Goal: Answer question/provide support

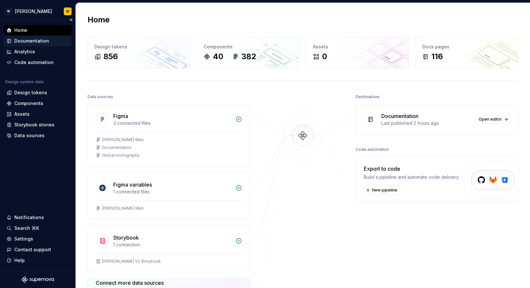
click at [34, 41] on div "Documentation" at bounding box center [31, 41] width 35 height 7
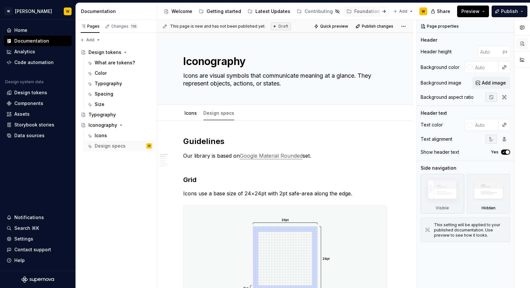
type textarea "*"
click at [119, 27] on div "Changes 116" at bounding box center [124, 26] width 26 height 5
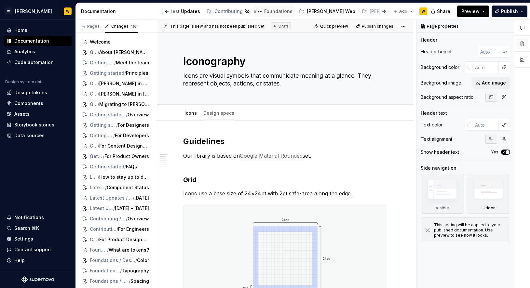
scroll to position [0, 100]
click at [300, 10] on div "[PERSON_NAME] Web" at bounding box center [321, 11] width 48 height 7
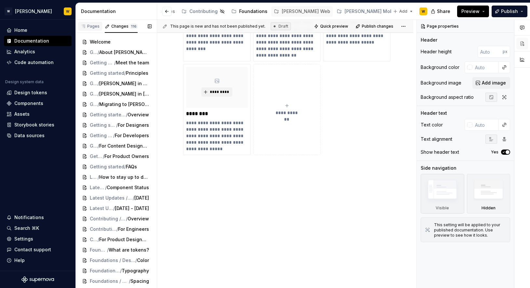
click at [89, 25] on div "Pages" at bounding box center [90, 26] width 19 height 5
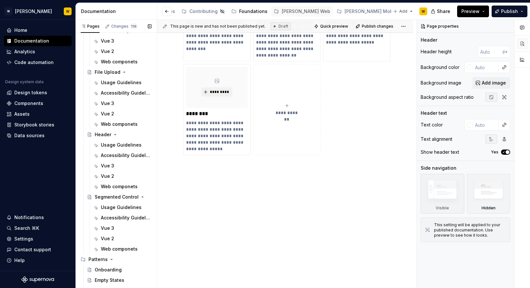
scroll to position [851, 0]
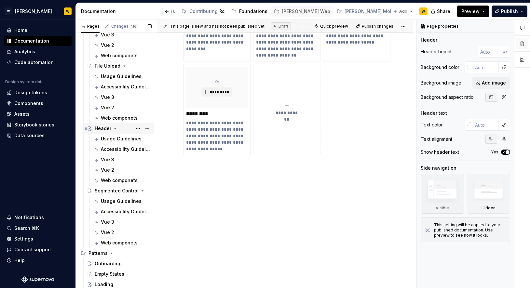
click at [103, 126] on div "Header" at bounding box center [103, 128] width 17 height 7
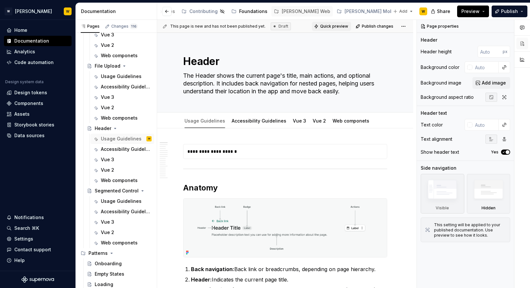
click at [329, 24] on span "Quick preview" at bounding box center [334, 26] width 28 height 5
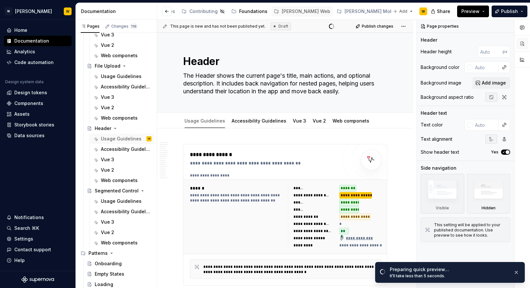
click at [468, 12] on span "Preview" at bounding box center [470, 11] width 18 height 7
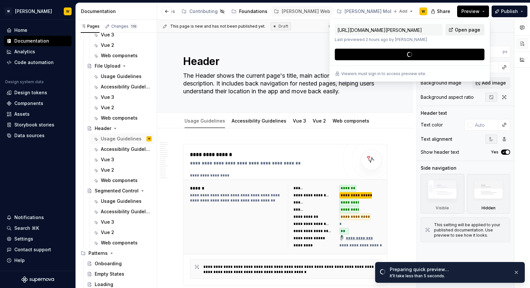
click at [477, 26] on link "Open page" at bounding box center [464, 30] width 39 height 12
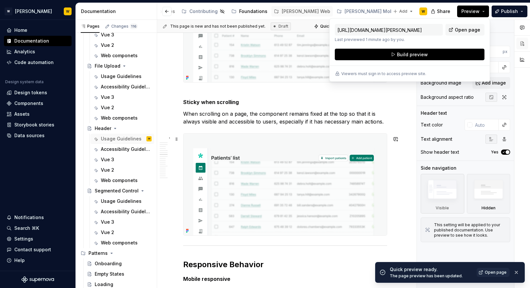
scroll to position [1111, 0]
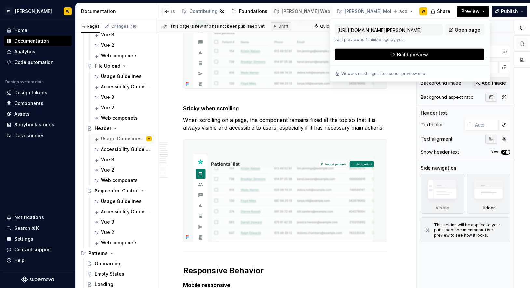
type textarea "*"
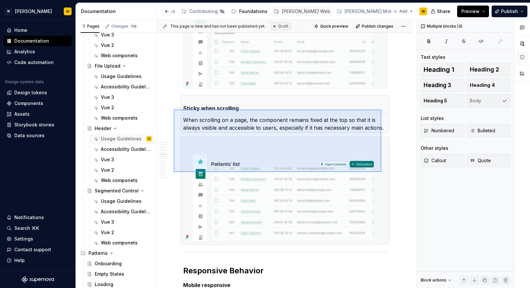
drag, startPoint x: 174, startPoint y: 110, endPoint x: 381, endPoint y: 172, distance: 216.9
click at [381, 172] on div "**********" at bounding box center [286, 154] width 259 height 269
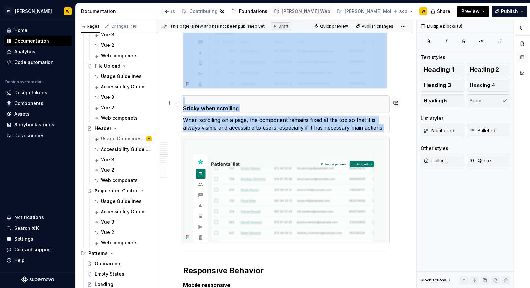
click at [400, 106] on button "button" at bounding box center [395, 103] width 9 height 9
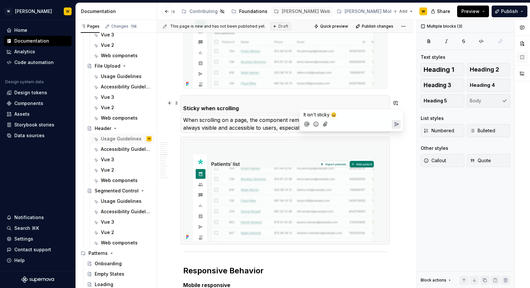
click at [397, 123] on icon "Send" at bounding box center [396, 124] width 7 height 7
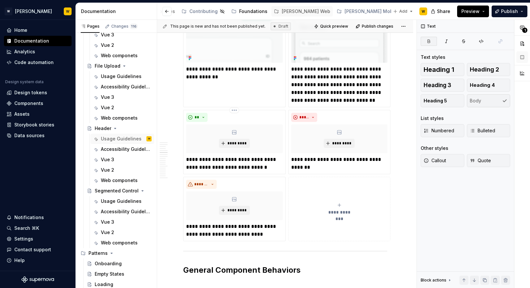
scroll to position [776, 0]
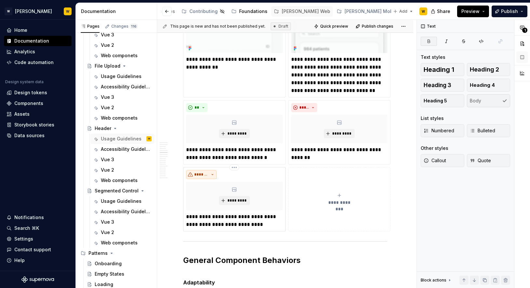
click at [206, 177] on span "*******" at bounding box center [201, 174] width 14 height 5
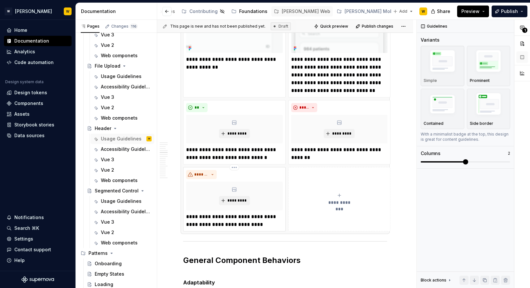
click at [221, 229] on p "**********" at bounding box center [234, 221] width 97 height 16
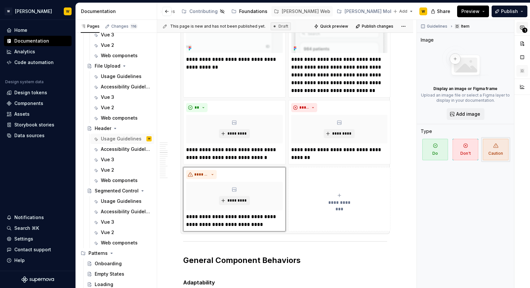
click at [521, 32] on button "1" at bounding box center [522, 28] width 12 height 12
type textarea "*"
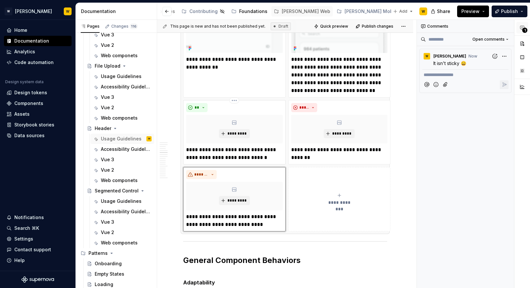
click at [234, 165] on div "**********" at bounding box center [234, 132] width 102 height 64
click at [234, 195] on div "*********" at bounding box center [234, 196] width 97 height 29
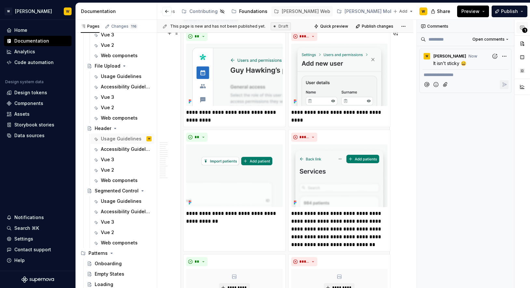
scroll to position [546, 0]
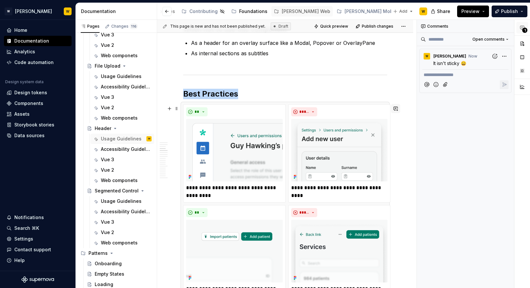
click at [399, 106] on button "button" at bounding box center [395, 108] width 9 height 9
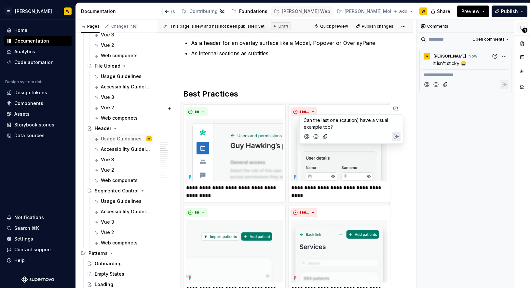
click at [392, 136] on button "Send" at bounding box center [396, 136] width 9 height 9
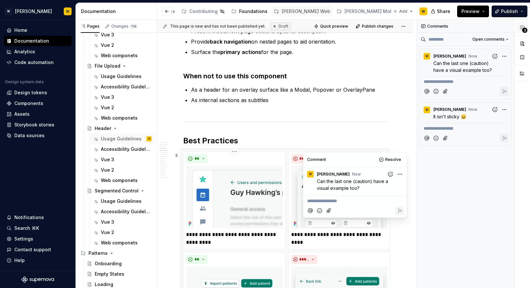
scroll to position [489, 0]
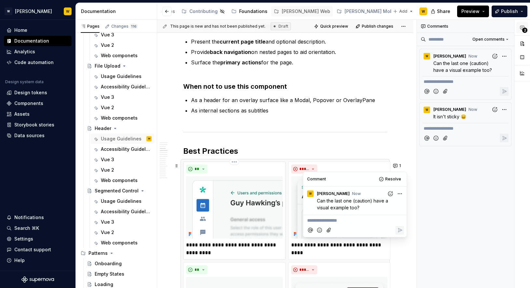
click at [209, 212] on img at bounding box center [234, 207] width 97 height 62
type textarea "*"
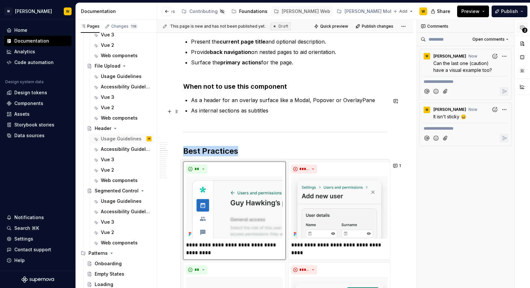
scroll to position [533, 0]
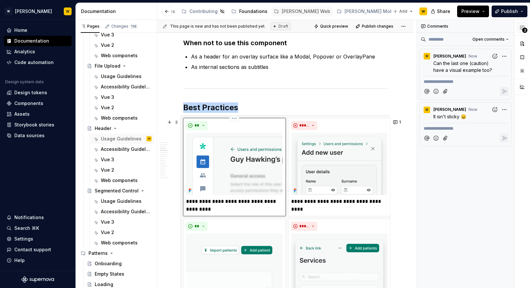
click at [218, 185] on img at bounding box center [234, 164] width 97 height 62
click at [404, 125] on button "1" at bounding box center [397, 122] width 13 height 9
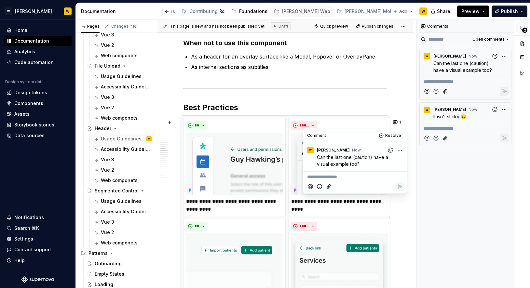
click at [353, 174] on p "**********" at bounding box center [355, 177] width 96 height 7
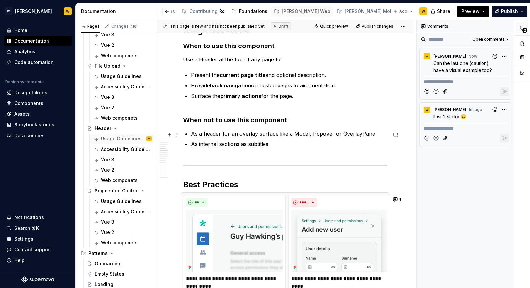
scroll to position [451, 0]
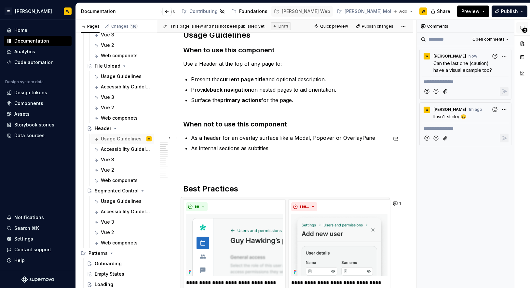
click at [213, 140] on p "As a header for an overlay surface like a Modal, Popover or OverlayPane" at bounding box center [289, 138] width 196 height 8
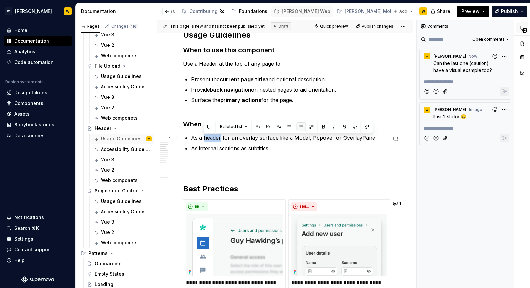
click at [213, 140] on p "As a header for an overlay surface like a Modal, Popover or OverlayPane" at bounding box center [289, 138] width 196 height 8
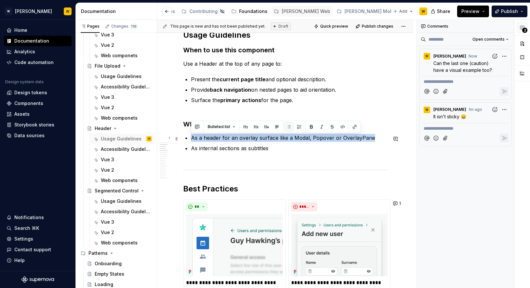
click at [213, 140] on p "As a header for an overlay surface like a Modal, Popover or OverlayPane" at bounding box center [289, 138] width 196 height 8
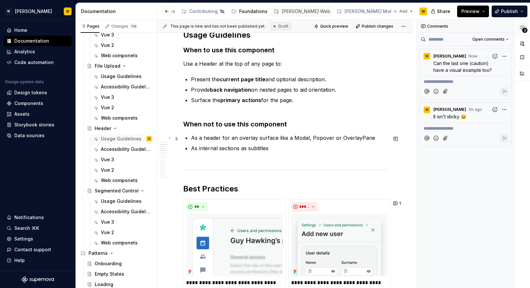
click at [213, 140] on p "As a header for an overlay surface like a Modal, Popover or OverlayPane" at bounding box center [289, 138] width 196 height 8
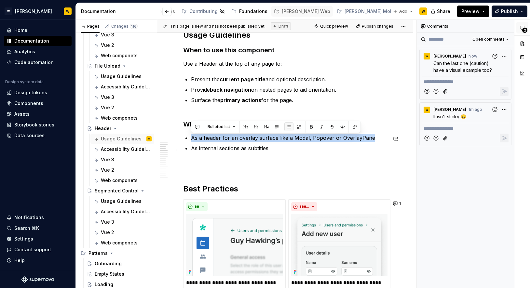
click at [213, 148] on p "As internal sections as subtitles" at bounding box center [289, 152] width 196 height 16
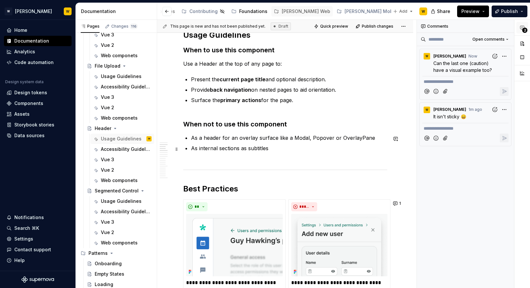
click at [213, 148] on p "As internal sections as subtitles" at bounding box center [289, 152] width 196 height 16
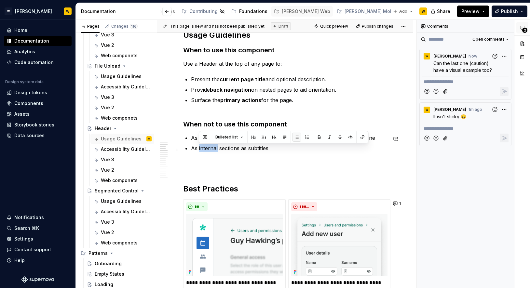
click at [213, 148] on p "As internal sections as subtitles" at bounding box center [289, 152] width 196 height 16
drag, startPoint x: 200, startPoint y: 148, endPoint x: 190, endPoint y: 148, distance: 9.8
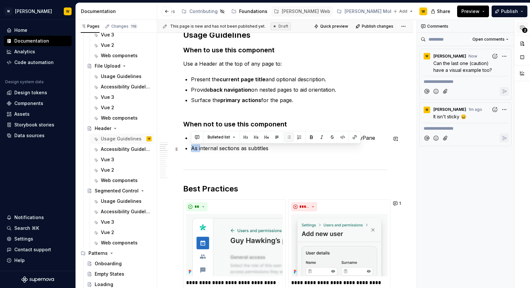
drag, startPoint x: 200, startPoint y: 150, endPoint x: 192, endPoint y: 150, distance: 7.5
click at [192, 150] on p "As internal sections as subtitles" at bounding box center [289, 152] width 196 height 16
click at [279, 154] on p "In internal sections as subtitles" at bounding box center [289, 152] width 196 height 16
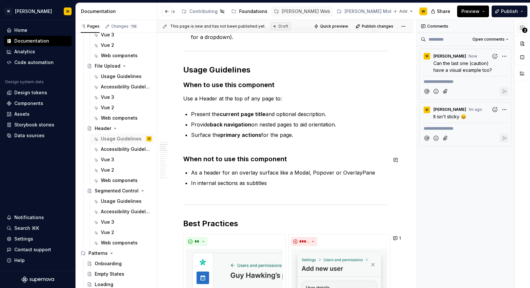
scroll to position [403, 0]
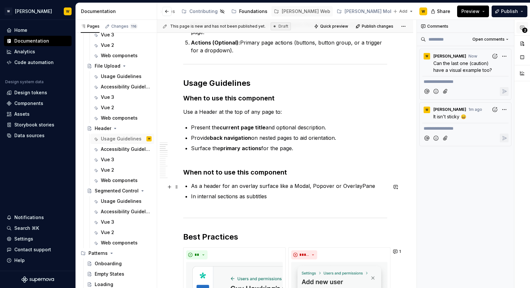
click at [349, 187] on p "As a header for an overlay surface like a Modal, Popover or OverlayPane" at bounding box center [289, 186] width 196 height 8
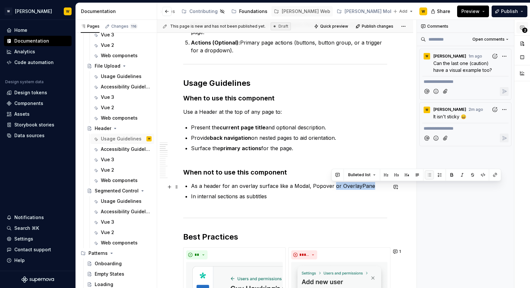
drag, startPoint x: 332, startPoint y: 187, endPoint x: 382, endPoint y: 187, distance: 50.8
click at [382, 187] on p "As a header for an overlay surface like a Modal, Popover or OverlayPane" at bounding box center [289, 186] width 196 height 8
click at [338, 172] on button "button" at bounding box center [337, 174] width 9 height 9
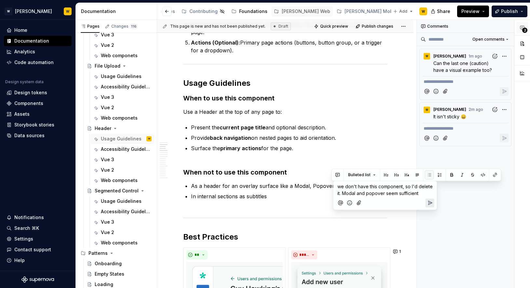
click at [427, 200] on icon "Send" at bounding box center [430, 203] width 7 height 7
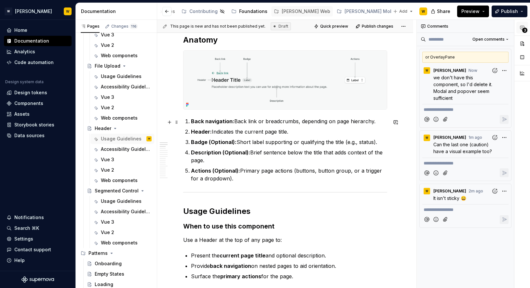
scroll to position [254, 0]
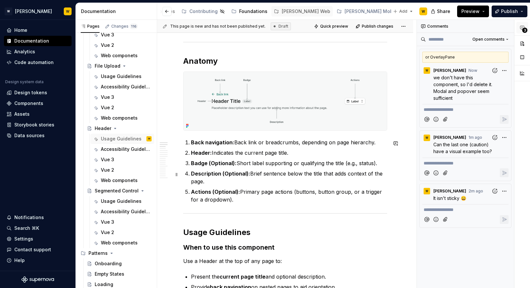
click at [262, 176] on p "Description (Optional): Brief sentence below the title that adds context of the…" at bounding box center [289, 178] width 196 height 16
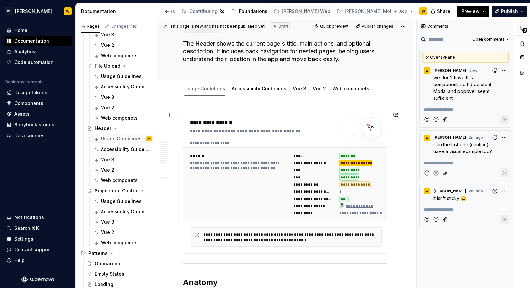
scroll to position [0, 0]
